Goal: Task Accomplishment & Management: Manage account settings

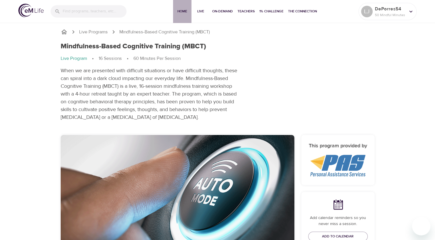
click at [187, 15] on button "Home" at bounding box center [182, 11] width 18 height 23
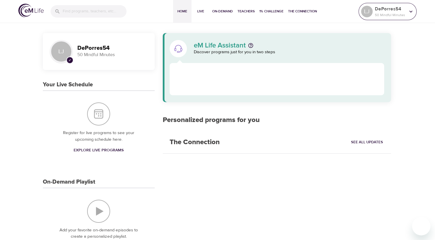
click at [404, 16] on p "50 Mindful Minutes" at bounding box center [390, 14] width 30 height 5
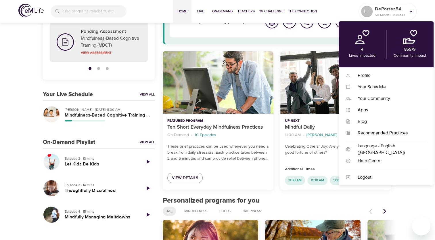
scroll to position [58, 0]
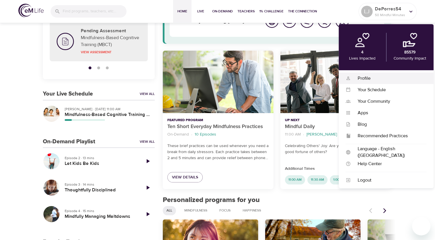
click at [364, 76] on div "Profile" at bounding box center [389, 78] width 76 height 7
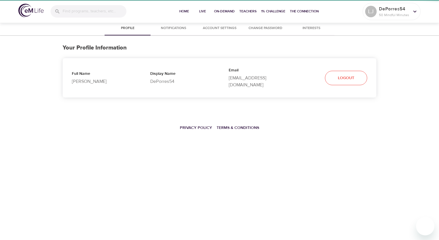
select select "10"
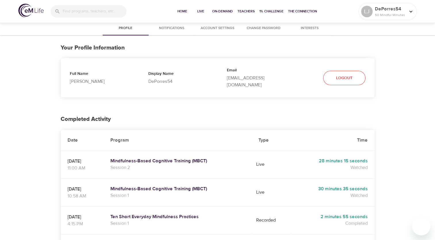
click at [230, 30] on span "Account Settings" at bounding box center [217, 28] width 39 height 6
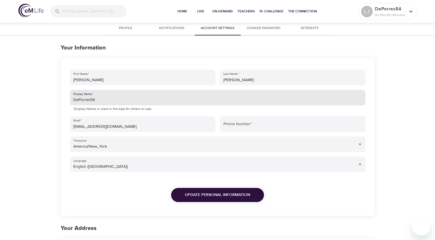
drag, startPoint x: 128, startPoint y: 96, endPoint x: 61, endPoint y: 94, distance: 67.0
click at [61, 94] on div "First Name   * [PERSON_NAME] Last Name   * [PERSON_NAME] Display Name   * DePor…" at bounding box center [218, 137] width 314 height 158
type input "louisdamani"
click at [192, 191] on button "Update Personal Information" at bounding box center [217, 195] width 93 height 14
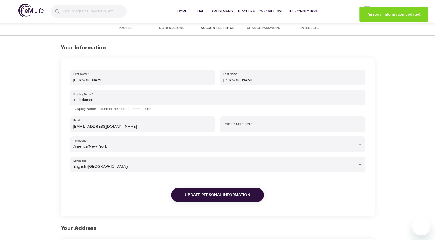
click at [183, 28] on span "Notifications" at bounding box center [171, 28] width 39 height 6
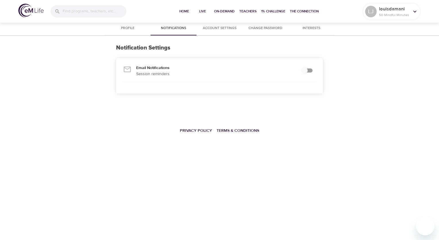
checkbox input "true"
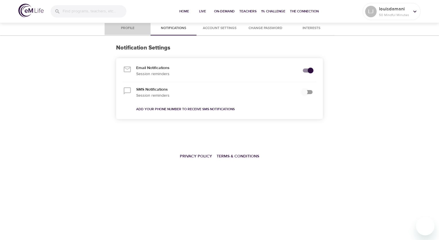
click at [125, 27] on span "Profile" at bounding box center [127, 28] width 39 height 6
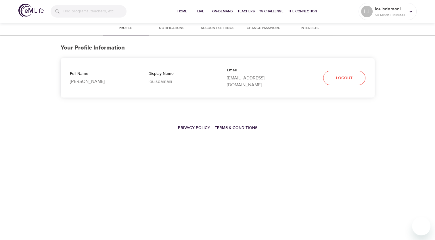
select select "10"
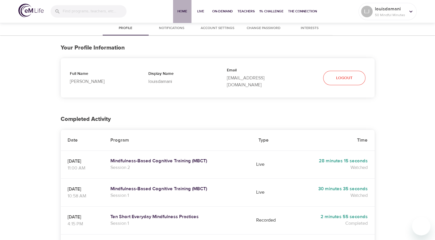
click at [187, 13] on span "Home" at bounding box center [182, 11] width 14 height 6
